Goal: Information Seeking & Learning: Learn about a topic

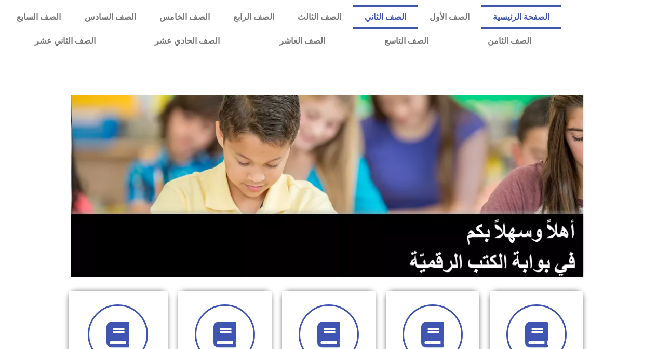
click at [402, 13] on link "الصف الثاني" at bounding box center [385, 17] width 65 height 24
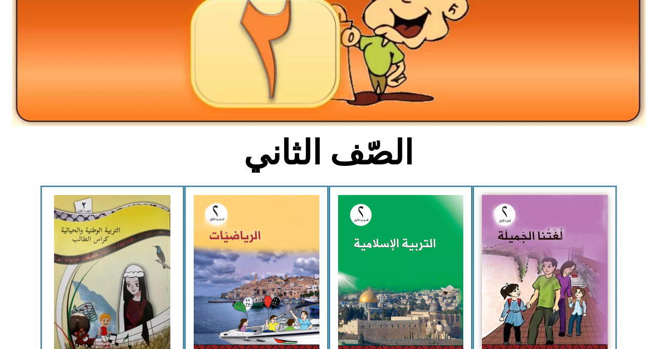
scroll to position [156, 0]
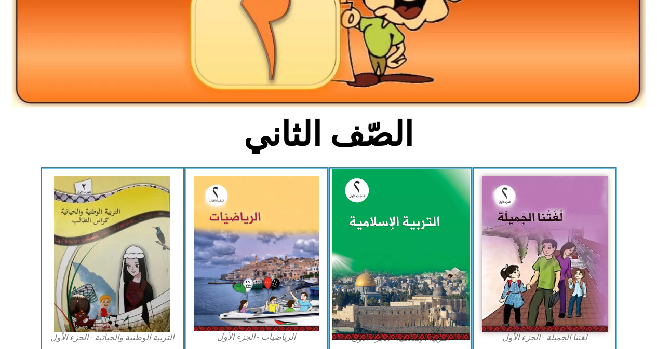
click at [399, 247] on img at bounding box center [400, 255] width 138 height 172
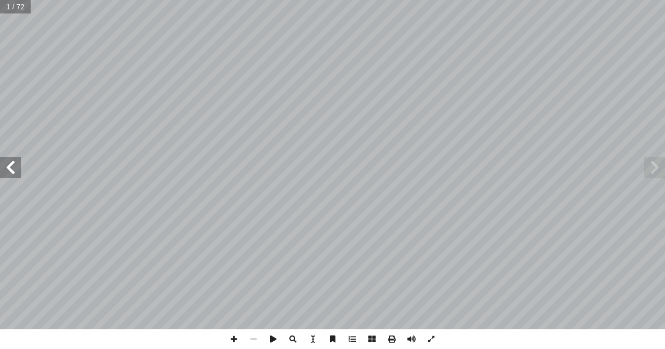
click at [10, 166] on span at bounding box center [10, 167] width 21 height 21
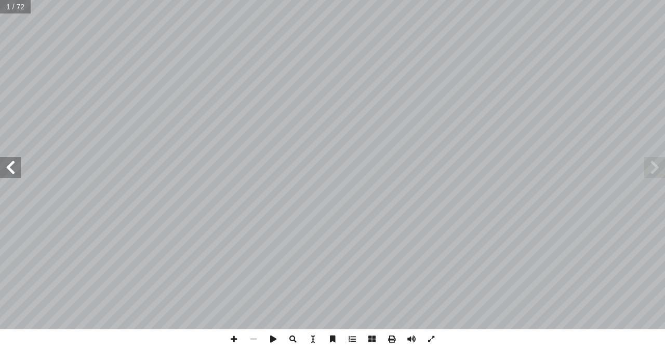
click at [10, 166] on span at bounding box center [10, 167] width 21 height 21
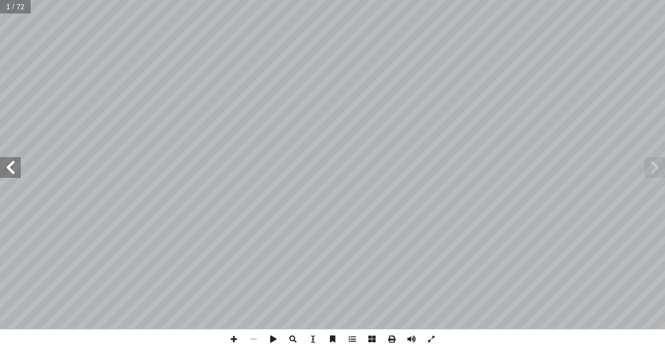
click at [10, 166] on span at bounding box center [10, 167] width 21 height 21
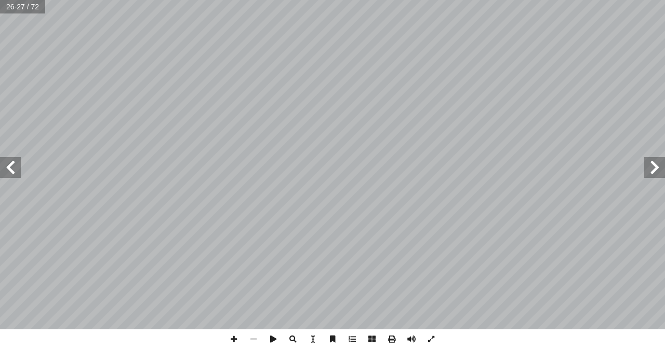
click at [10, 166] on span at bounding box center [10, 167] width 21 height 21
click at [657, 168] on span at bounding box center [654, 167] width 21 height 21
click at [9, 170] on span at bounding box center [10, 167] width 21 height 21
click at [234, 338] on span at bounding box center [234, 340] width 20 height 20
click at [9, 166] on span at bounding box center [10, 167] width 21 height 21
